Goal: Transaction & Acquisition: Purchase product/service

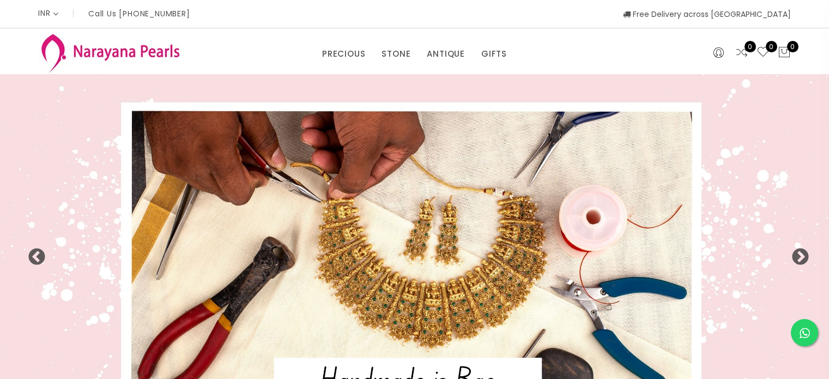
select select "INR"
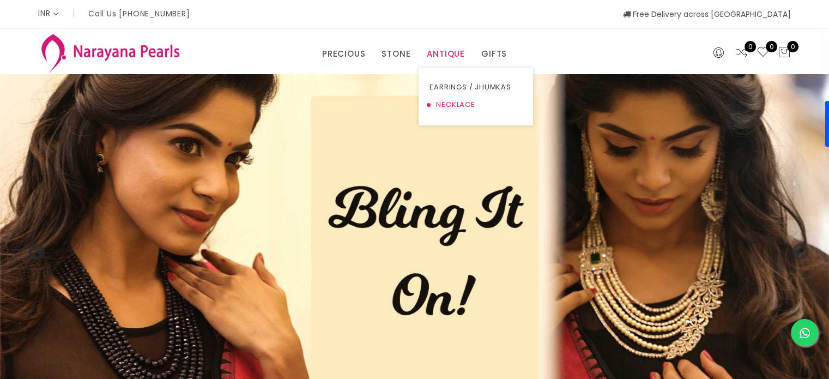
click at [440, 107] on link "NECKLACE" at bounding box center [476, 104] width 93 height 17
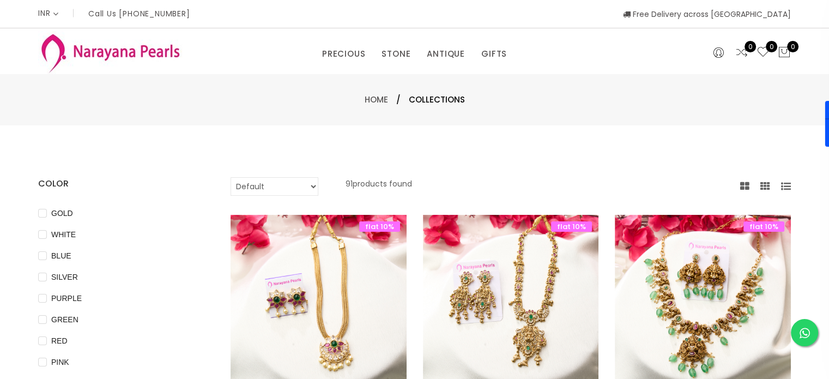
click at [314, 186] on select "Default Price - High to Low Price - Low to High" at bounding box center [275, 186] width 88 height 19
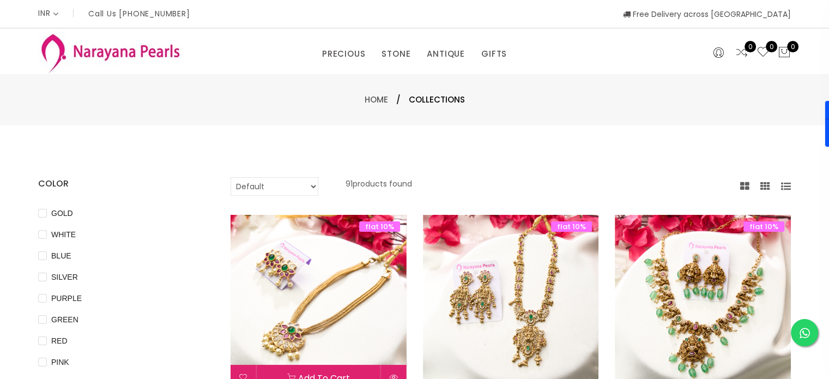
select select "priceLowToHigh"
click at [231, 177] on select "Default Price - High to Low Price - Low to High" at bounding box center [275, 186] width 88 height 19
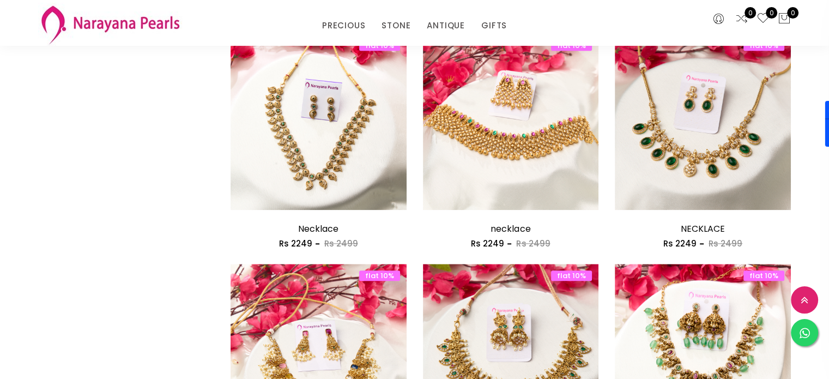
scroll to position [1036, 0]
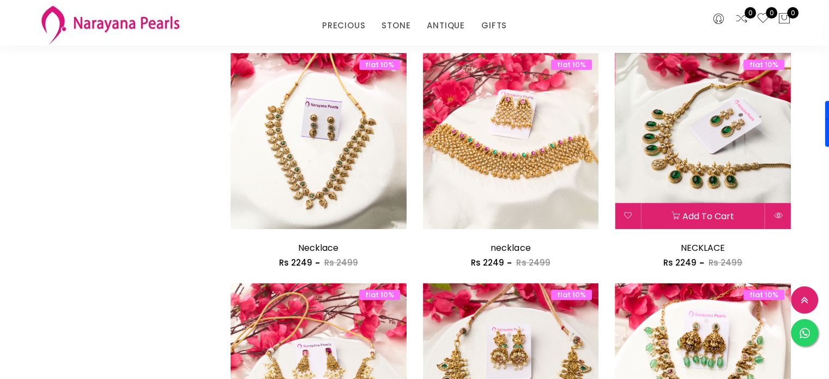
click at [707, 117] on img at bounding box center [703, 141] width 176 height 176
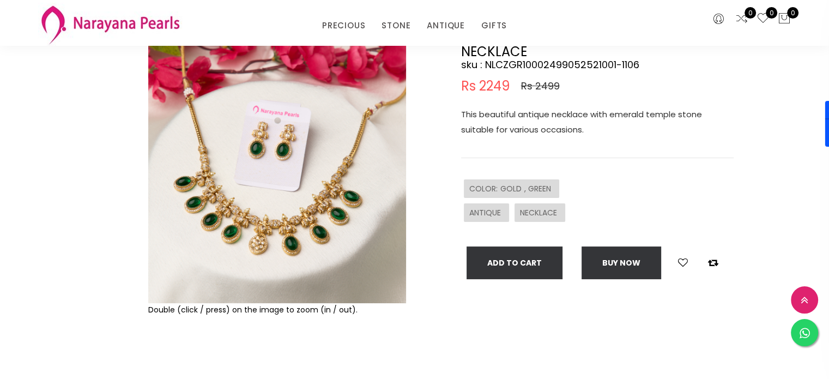
scroll to position [55, 0]
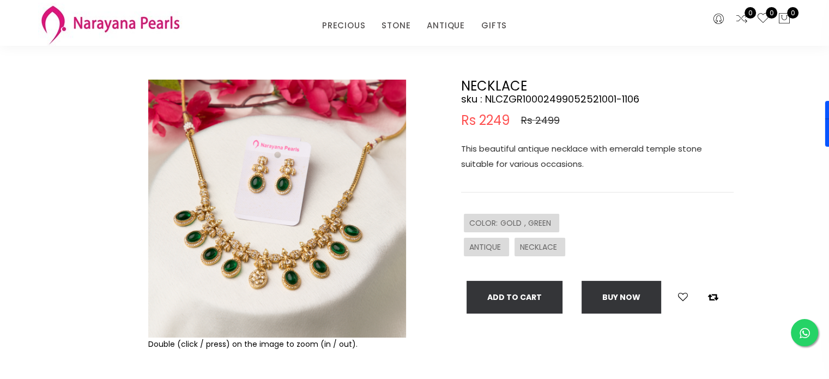
click at [273, 188] on img at bounding box center [277, 209] width 258 height 258
click at [333, 346] on div "Double (click / press) on the image to zoom (in / out)." at bounding box center [277, 344] width 258 height 13
click at [333, 345] on div "Double (click / press) on the image to zoom (in / out)." at bounding box center [277, 344] width 258 height 13
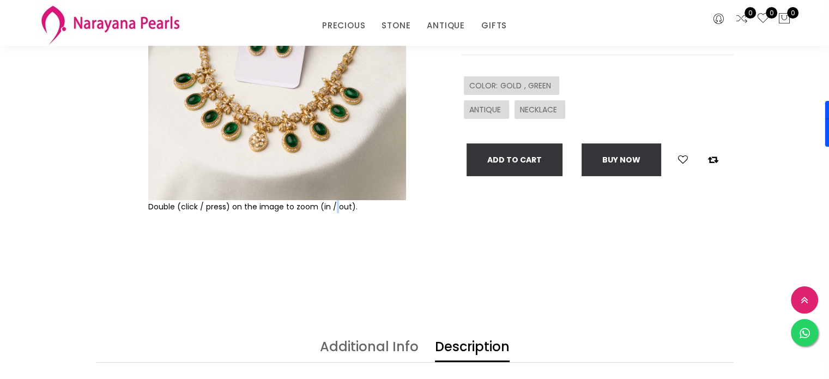
scroll to position [218, 0]
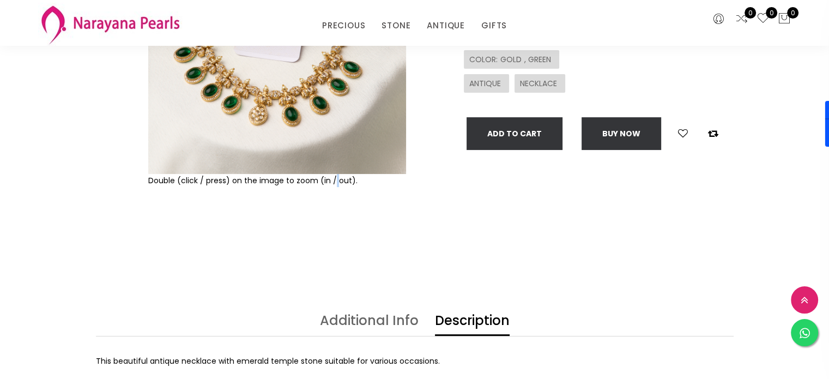
click at [258, 82] on img at bounding box center [277, 45] width 258 height 258
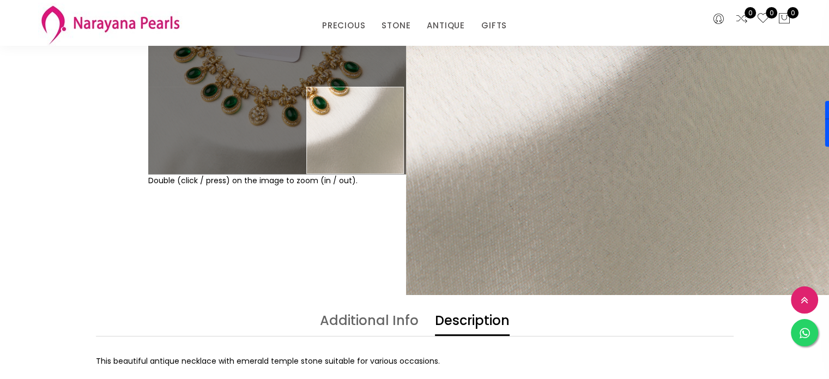
click at [298, 230] on div "Double (click / press) on the image to zoom (in / out)." at bounding box center [277, 88] width 263 height 344
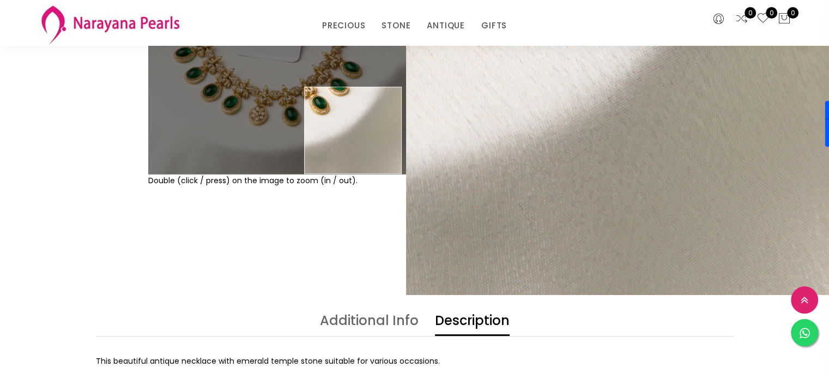
scroll to position [55, 0]
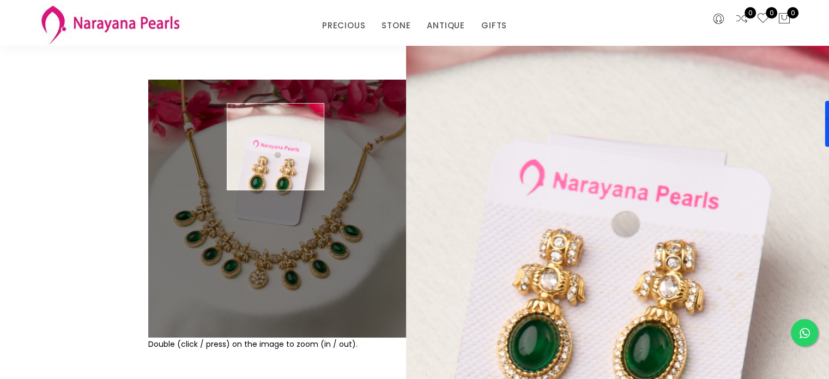
click at [277, 147] on img at bounding box center [277, 209] width 258 height 258
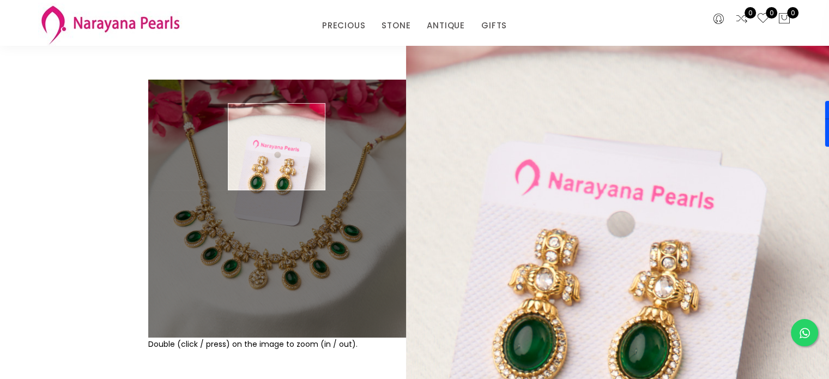
click at [277, 147] on img at bounding box center [277, 209] width 258 height 258
